Goal: Task Accomplishment & Management: Manage account settings

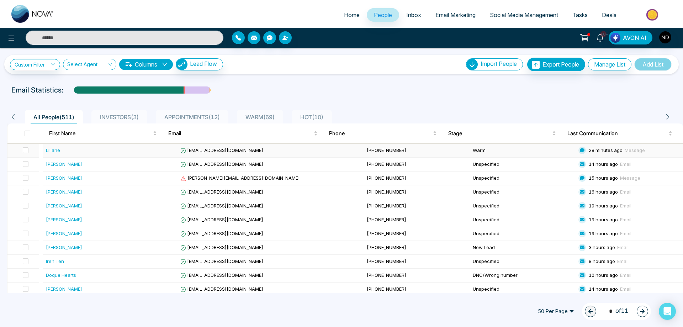
click at [48, 152] on div "Liliane" at bounding box center [53, 150] width 14 height 7
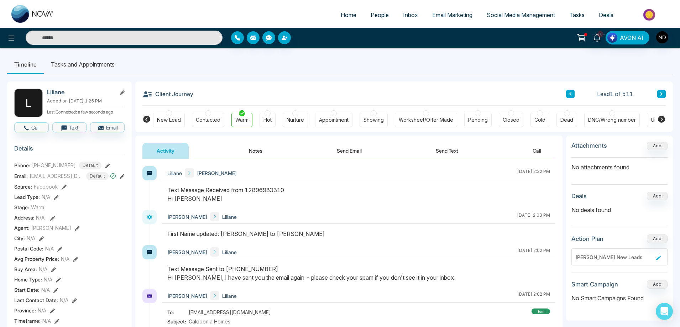
click at [451, 151] on button "Send Text" at bounding box center [446, 151] width 51 height 16
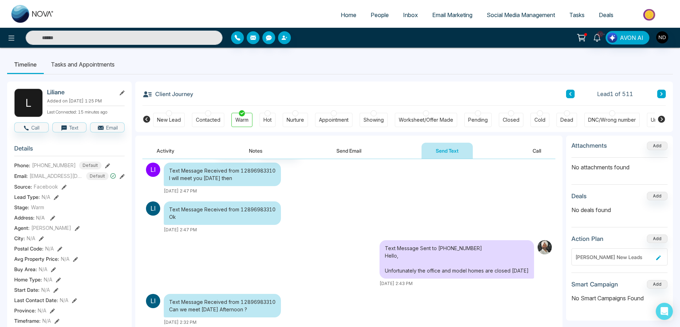
scroll to position [110, 0]
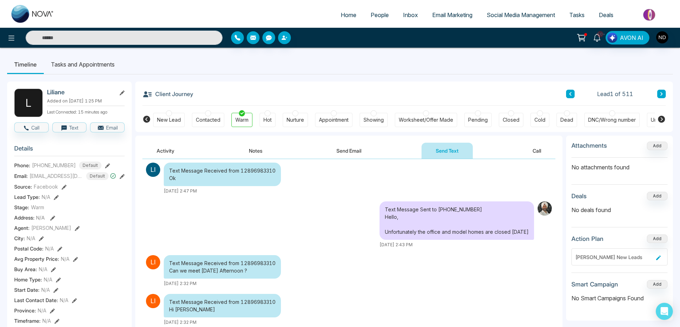
click at [291, 237] on div "Text Message Sent to [PHONE_NUMBER] Hello, Unfortunately the office and model h…" at bounding box center [348, 224] width 413 height 47
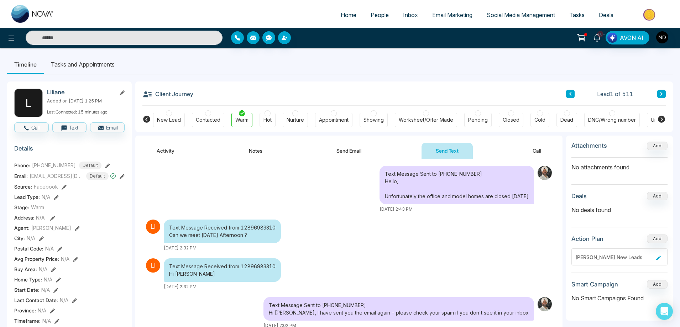
scroll to position [0, 0]
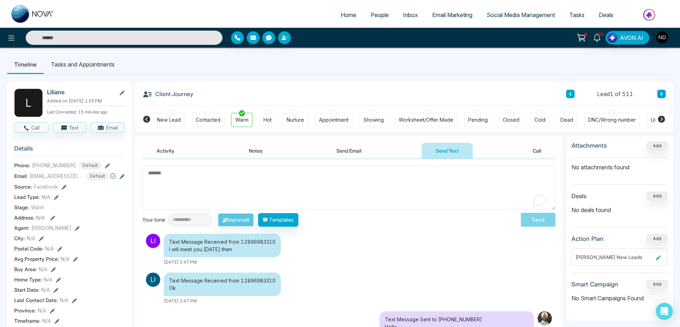
click at [415, 241] on div "Text Message Received from 12896983310 I will meet you [DATE] then [DATE] 2:47 …" at bounding box center [307, 250] width 330 height 32
click at [361, 244] on div "Text Message Received from 12896983310 I will meet you [DATE] then [DATE] 2:47 …" at bounding box center [307, 250] width 330 height 32
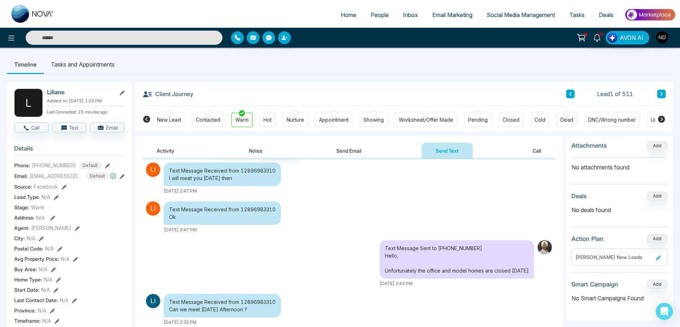
scroll to position [95, 0]
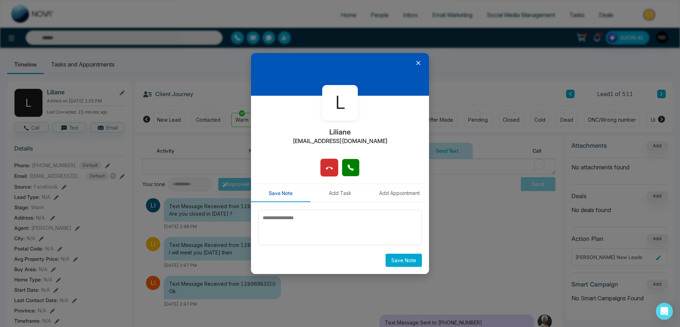
click at [460, 211] on div "L [PERSON_NAME] [PERSON_NAME][EMAIL_ADDRESS][DOMAIN_NAME] Save Note Add Task Ad…" at bounding box center [340, 163] width 680 height 327
click at [417, 61] on icon at bounding box center [418, 63] width 4 height 4
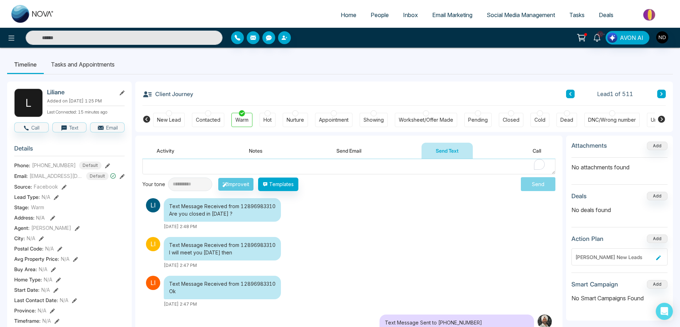
click at [597, 39] on icon at bounding box center [597, 38] width 8 height 8
click at [359, 58] on ul "Timeline Tasks and Appointments" at bounding box center [340, 64] width 666 height 19
click at [363, 230] on div "Text Message Received from 12896983310 Are you closed in [DATE] ? [DATE] 2:48 PM" at bounding box center [307, 214] width 330 height 32
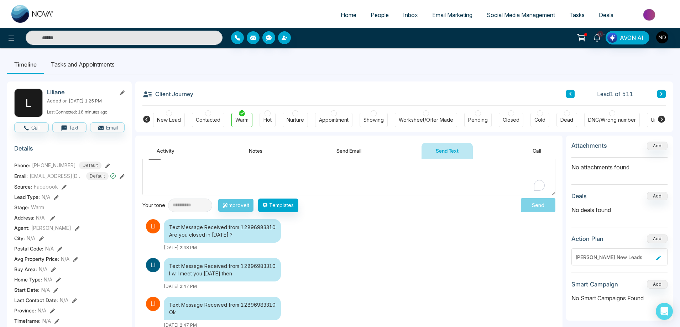
scroll to position [0, 0]
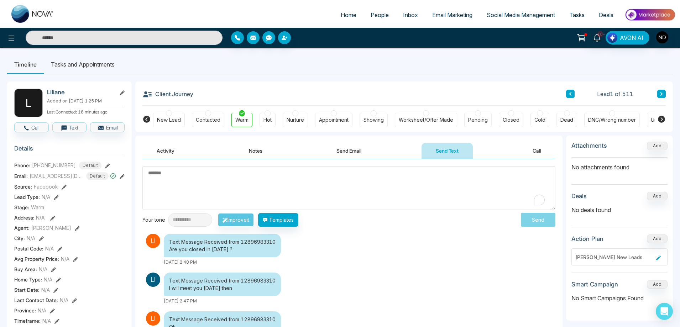
click at [167, 152] on button "Activity" at bounding box center [165, 151] width 46 height 16
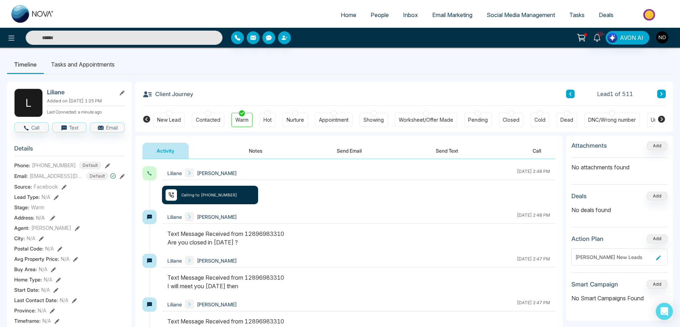
click at [356, 196] on div "[PERSON_NAME] [PERSON_NAME] [DATE] 2:48 PM Calling to [PHONE_NUMBER]" at bounding box center [358, 188] width 393 height 44
drag, startPoint x: 39, startPoint y: 170, endPoint x: 71, endPoint y: 168, distance: 32.4
click at [71, 168] on div "[PHONE_NUMBER] Default" at bounding box center [66, 166] width 69 height 8
copy span "2896983310"
click at [374, 205] on div "[PERSON_NAME] [PERSON_NAME] [DATE] 2:48 PM Calling to [PHONE_NUMBER]" at bounding box center [358, 188] width 393 height 44
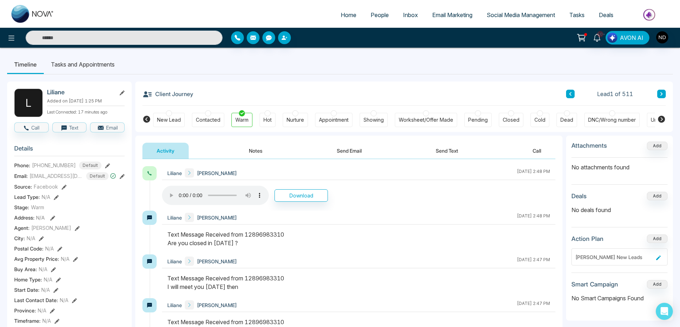
click at [252, 147] on button "Notes" at bounding box center [256, 151] width 42 height 16
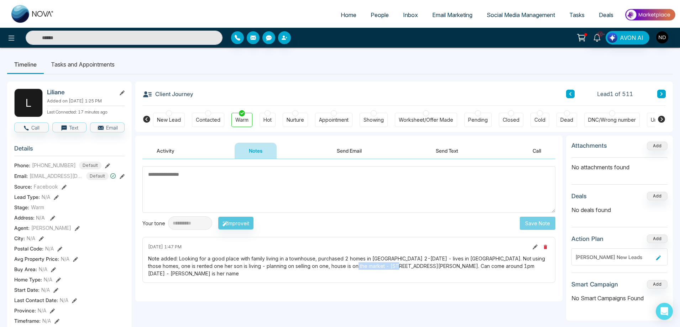
drag, startPoint x: 341, startPoint y: 265, endPoint x: 384, endPoint y: 270, distance: 43.4
click at [384, 270] on div "[DATE] 1:47 PM Note added: Looking for a good place with family living in a tow…" at bounding box center [348, 260] width 413 height 46
copy div "[STREET_ADDRESS][PERSON_NAME]"
click at [441, 152] on button "Send Text" at bounding box center [446, 151] width 51 height 16
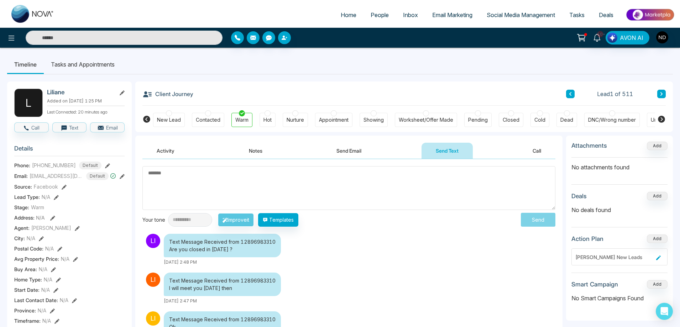
click at [171, 151] on button "Activity" at bounding box center [165, 151] width 46 height 16
